Goal: Task Accomplishment & Management: Manage account settings

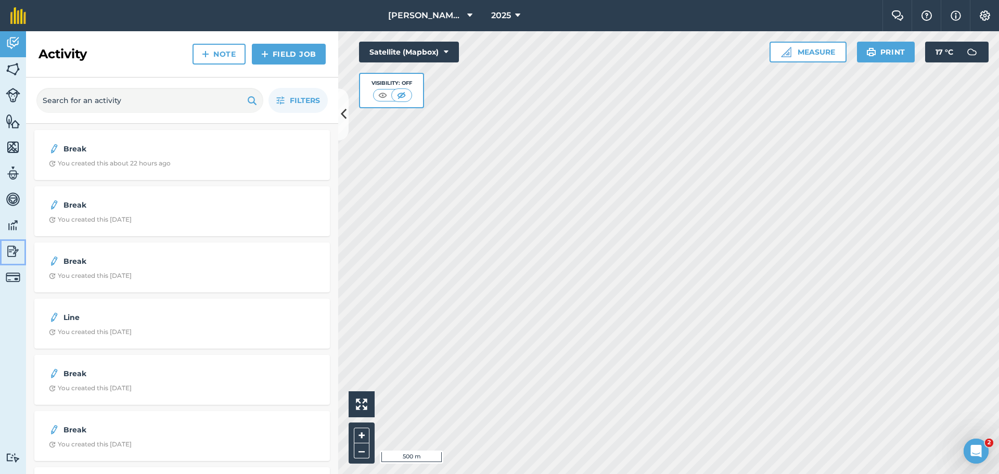
click at [15, 255] on img at bounding box center [13, 251] width 15 height 16
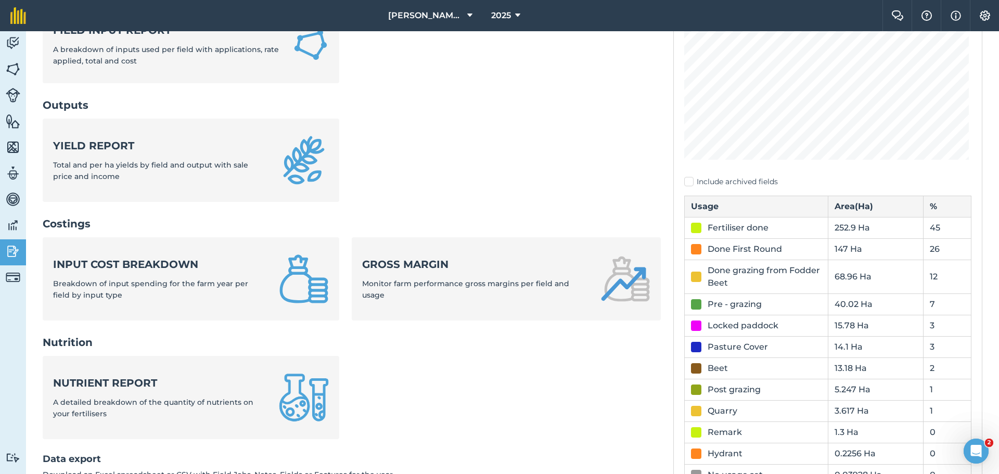
scroll to position [229, 0]
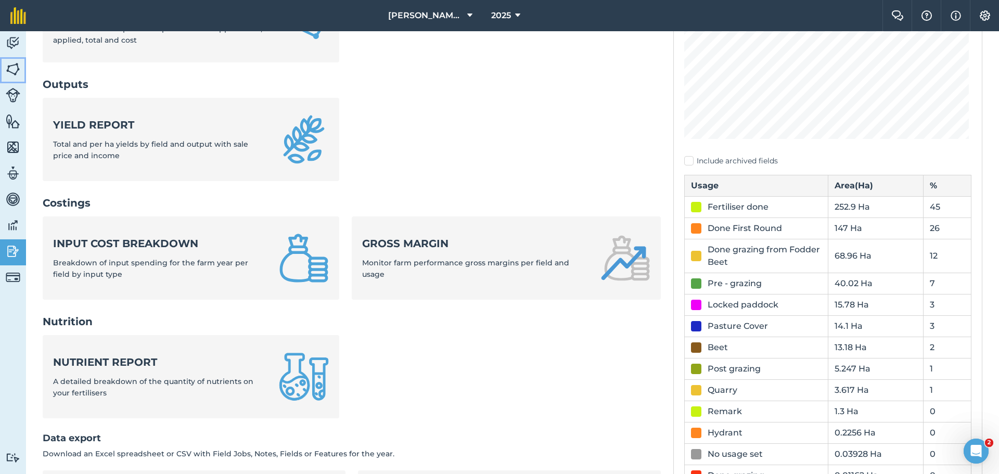
click at [14, 74] on img at bounding box center [13, 69] width 15 height 16
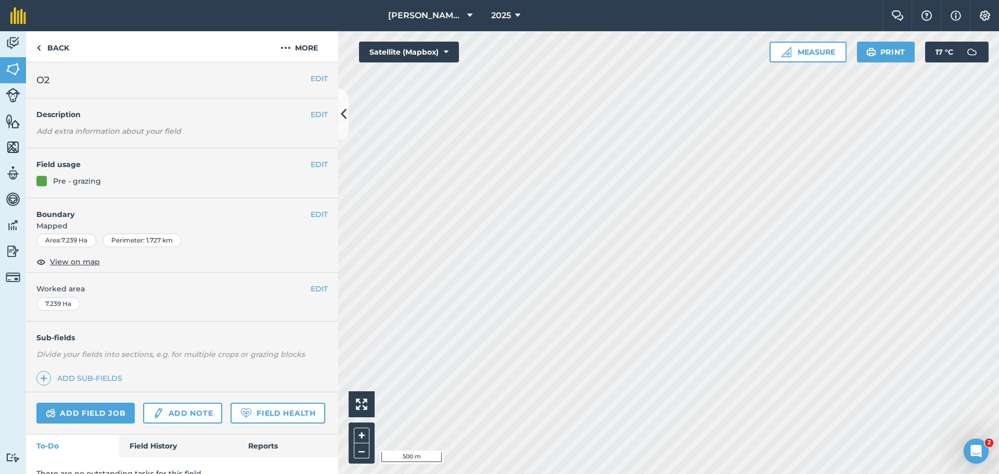
click at [40, 180] on div at bounding box center [41, 181] width 10 height 10
click at [41, 183] on div at bounding box center [41, 181] width 10 height 10
click at [310, 162] on button "EDIT" at bounding box center [318, 164] width 17 height 11
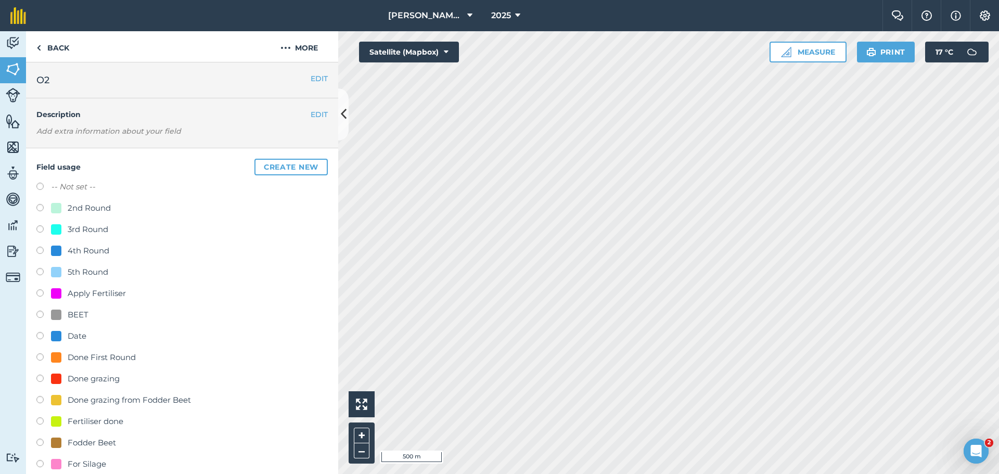
click at [54, 357] on div at bounding box center [56, 357] width 10 height 10
radio input "true"
radio input "false"
click at [37, 354] on label at bounding box center [43, 358] width 15 height 10
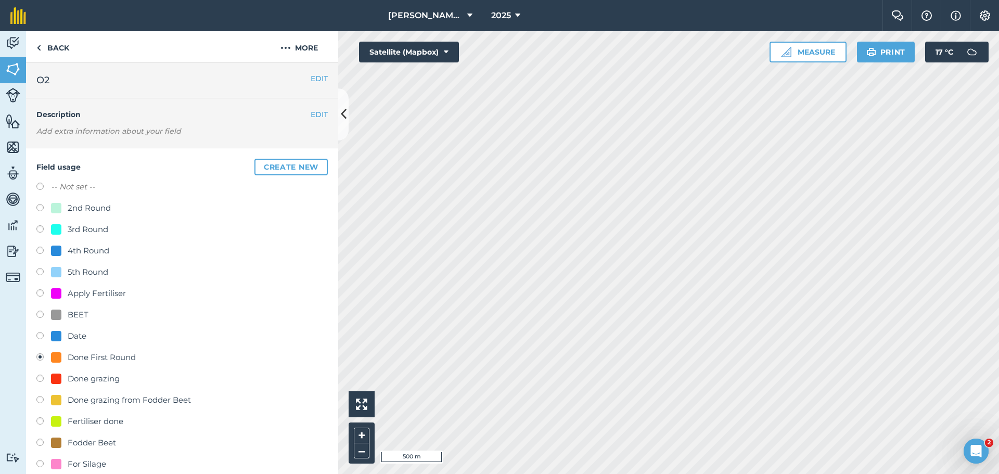
click at [281, 165] on button "Create new" at bounding box center [290, 167] width 73 height 17
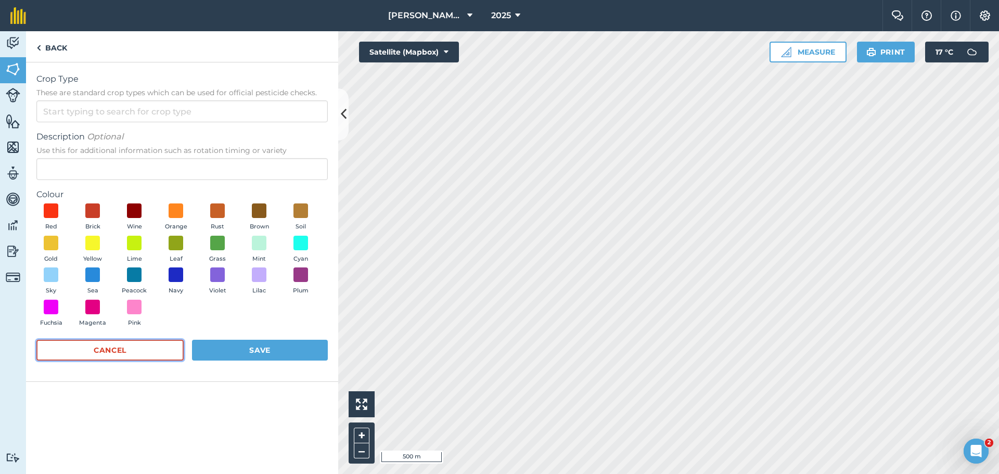
click at [93, 347] on button "Cancel" at bounding box center [109, 350] width 147 height 21
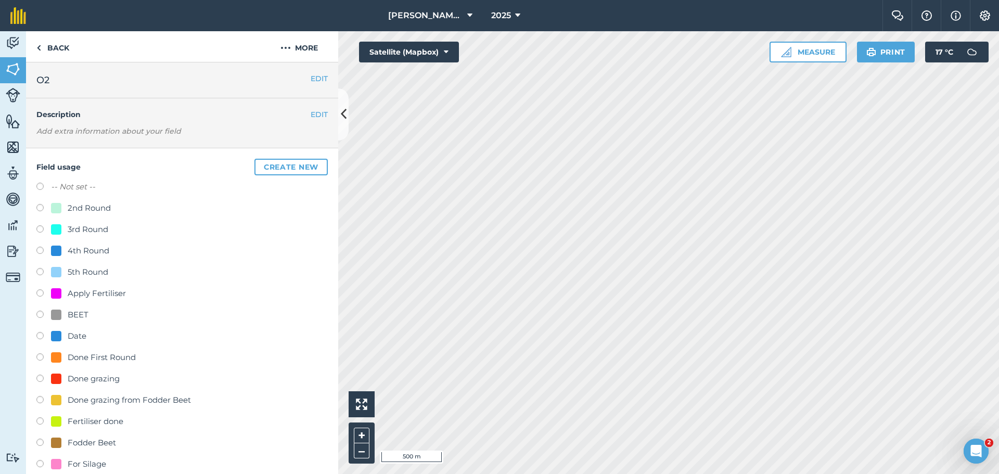
click at [41, 360] on label at bounding box center [43, 358] width 15 height 10
radio input "true"
radio input "false"
click at [40, 49] on img at bounding box center [38, 48] width 5 height 12
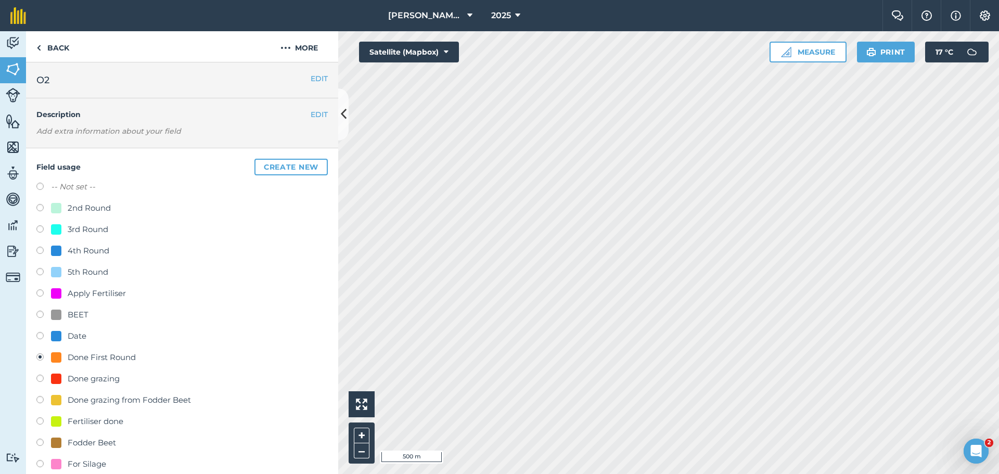
click at [267, 283] on div "-- Not set -- 2nd Round 3rd Round 4th Round 5th Round Apply Fertiliser BEET Dat…" at bounding box center [181, 454] width 291 height 548
click at [267, 284] on div "-- Not set -- 2nd Round 3rd Round 4th Round 5th Round Apply Fertiliser BEET Dat…" at bounding box center [181, 454] width 291 height 548
click at [266, 285] on div "-- Not set -- 2nd Round 3rd Round 4th Round 5th Round Apply Fertiliser BEET Dat…" at bounding box center [181, 454] width 291 height 548
drag, startPoint x: 266, startPoint y: 286, endPoint x: 272, endPoint y: 293, distance: 9.3
